Goal: Browse casually

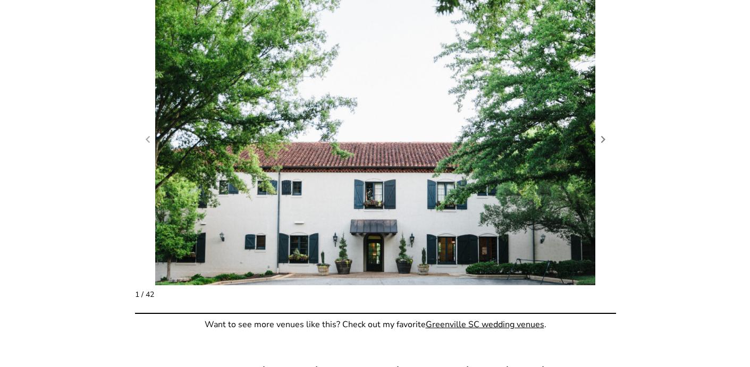
scroll to position [1062, 0]
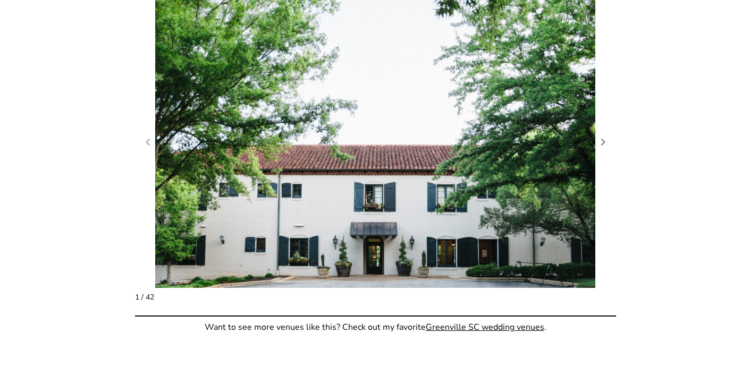
click at [604, 150] on figure "1 / 42" at bounding box center [375, 141] width 481 height 293
click at [604, 145] on link "Next slide" at bounding box center [603, 142] width 15 height 16
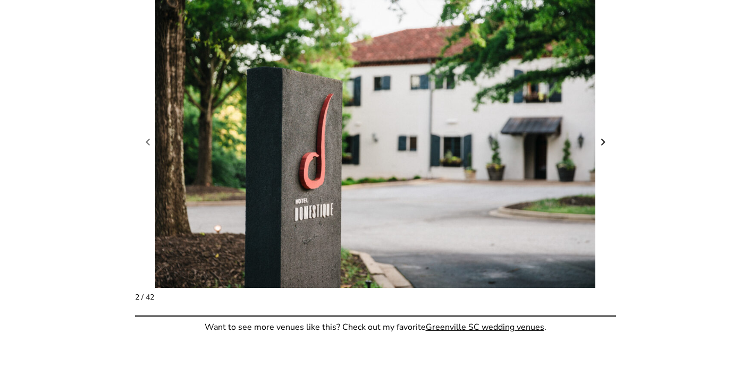
click at [602, 139] on link "Next slide" at bounding box center [603, 142] width 15 height 16
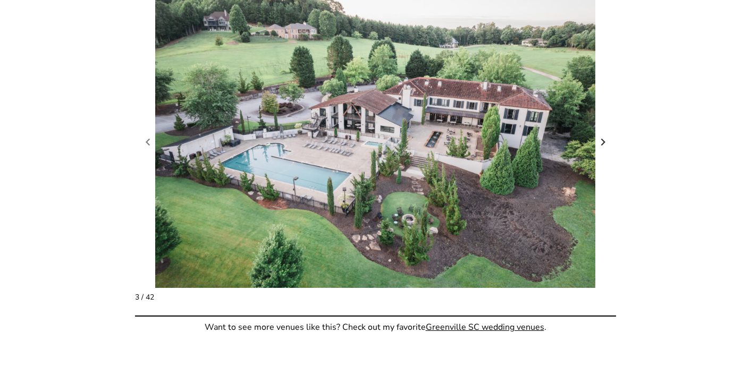
click at [602, 139] on link "Next slide" at bounding box center [603, 142] width 15 height 16
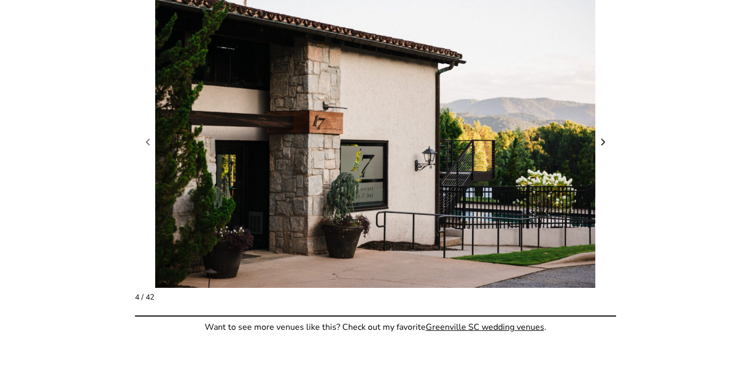
click at [602, 139] on link "Next slide" at bounding box center [603, 142] width 15 height 16
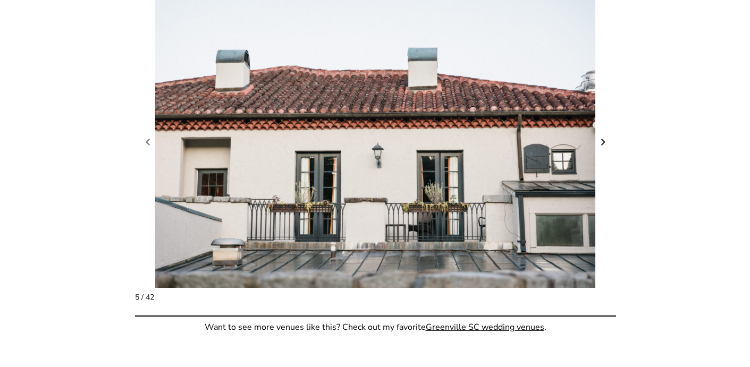
click at [602, 139] on link "Next slide" at bounding box center [603, 142] width 15 height 16
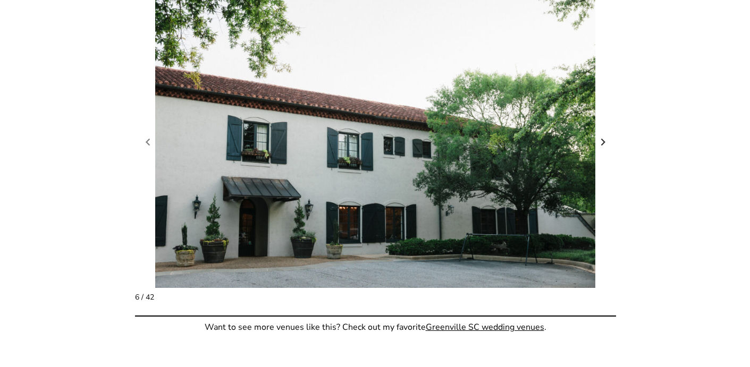
click at [603, 138] on link "Next slide" at bounding box center [603, 142] width 15 height 16
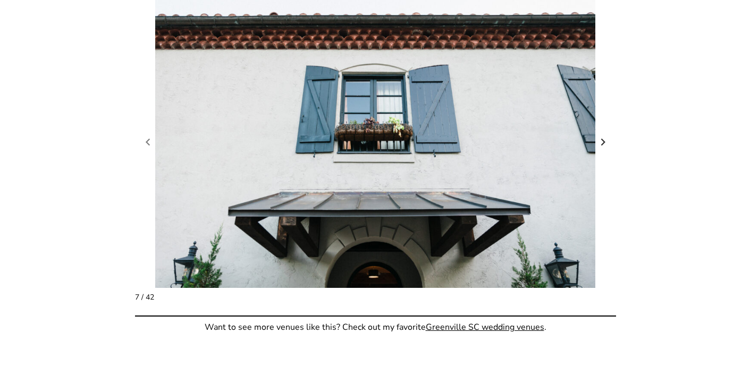
click at [603, 138] on link "Next slide" at bounding box center [603, 142] width 15 height 16
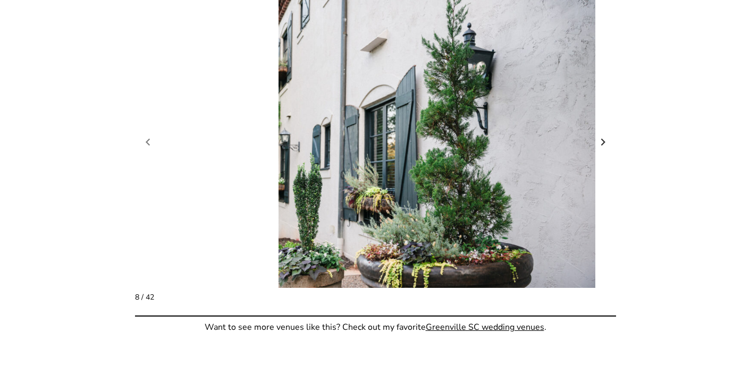
click at [603, 138] on link "Next slide" at bounding box center [603, 142] width 15 height 16
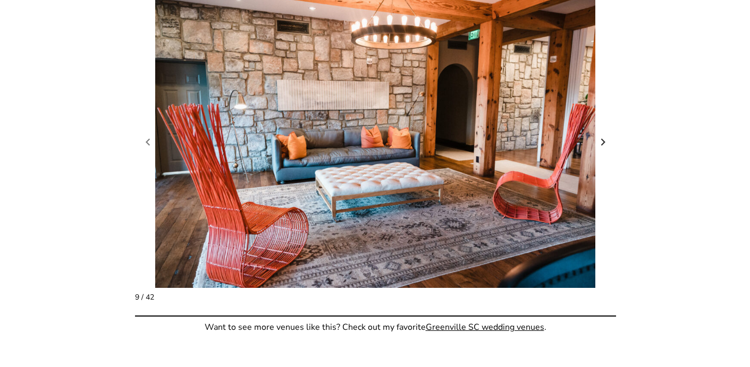
click at [603, 138] on link "Next slide" at bounding box center [603, 142] width 15 height 16
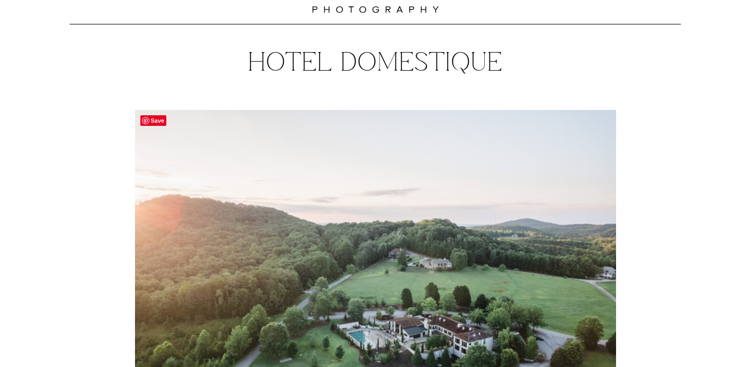
scroll to position [0, 0]
